Goal: Task Accomplishment & Management: Manage account settings

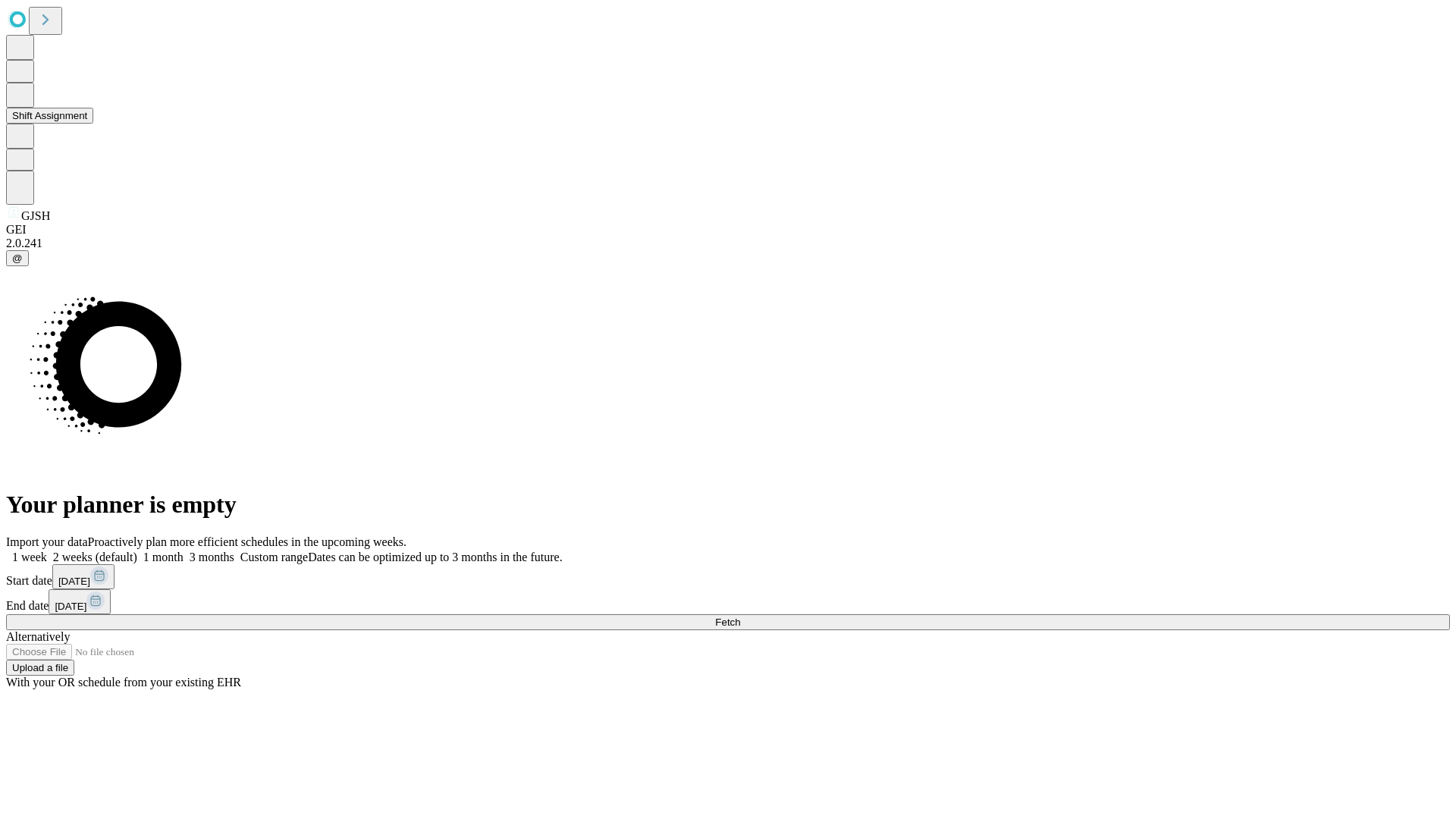
click at [93, 124] on button "Shift Assignment" at bounding box center [50, 116] width 87 height 16
